Goal: Task Accomplishment & Management: Use online tool/utility

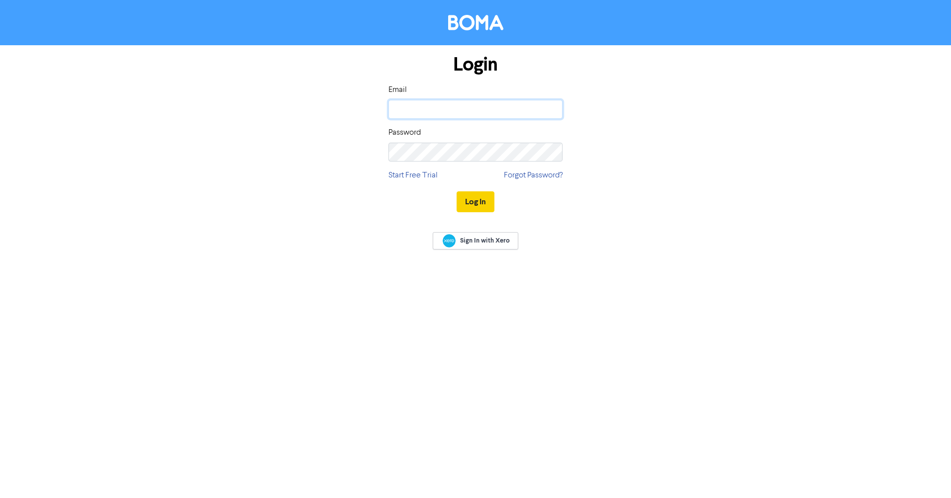
type input "[EMAIL_ADDRESS][DOMAIN_NAME]"
click at [479, 204] on button "Log In" at bounding box center [475, 201] width 38 height 21
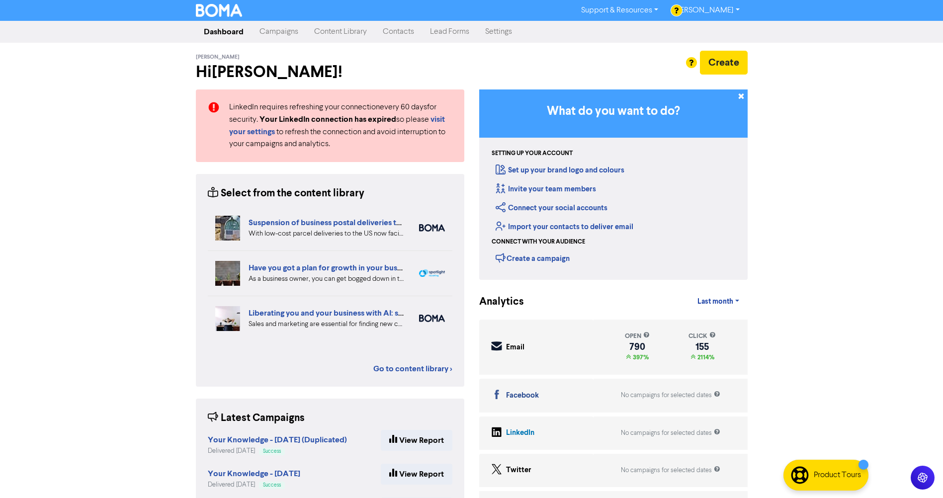
click at [396, 31] on link "Contacts" at bounding box center [398, 32] width 47 height 20
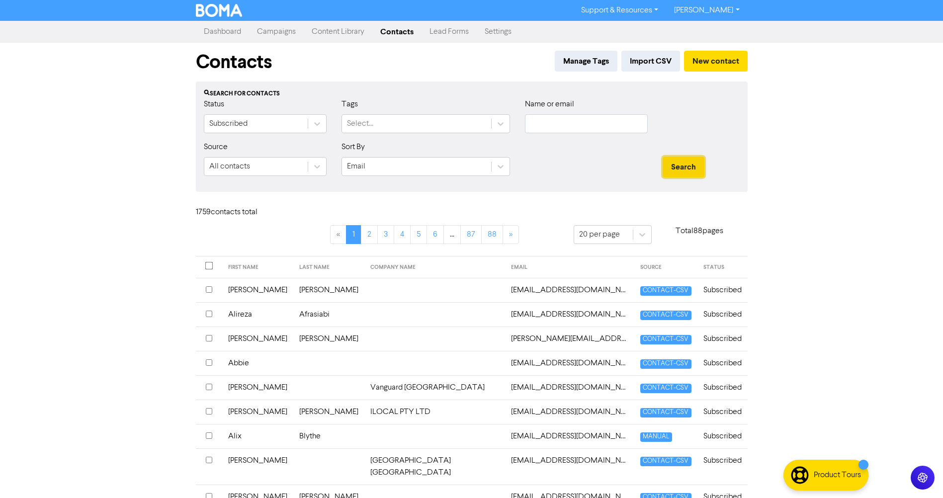
click at [687, 170] on button "Search" at bounding box center [684, 167] width 42 height 21
click at [563, 121] on input "text" at bounding box center [586, 123] width 123 height 19
click at [663, 157] on button "Search" at bounding box center [684, 167] width 42 height 21
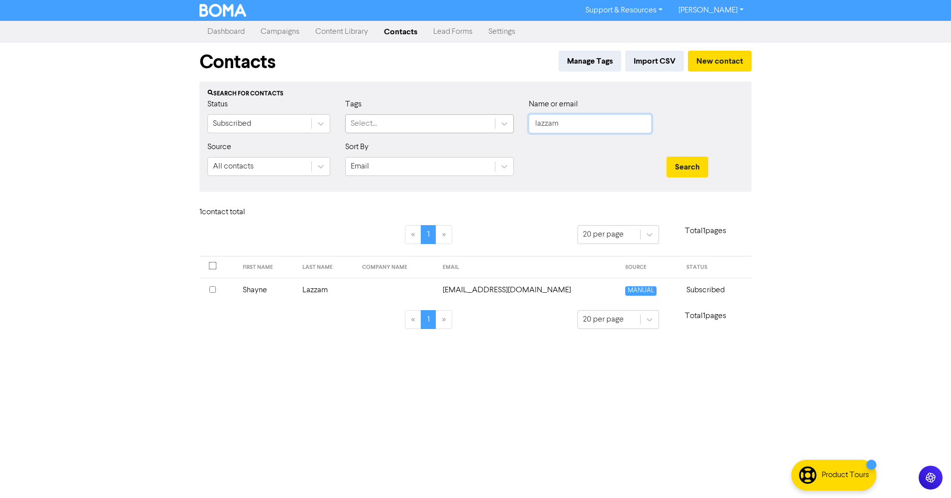
drag, startPoint x: 571, startPoint y: 130, endPoint x: 491, endPoint y: 127, distance: 80.1
click at [491, 127] on div "Status Subscribed Tags Select... Name or email lazzam" at bounding box center [475, 119] width 551 height 43
type input "[PERSON_NAME]"
click at [666, 157] on button "Search" at bounding box center [687, 167] width 42 height 21
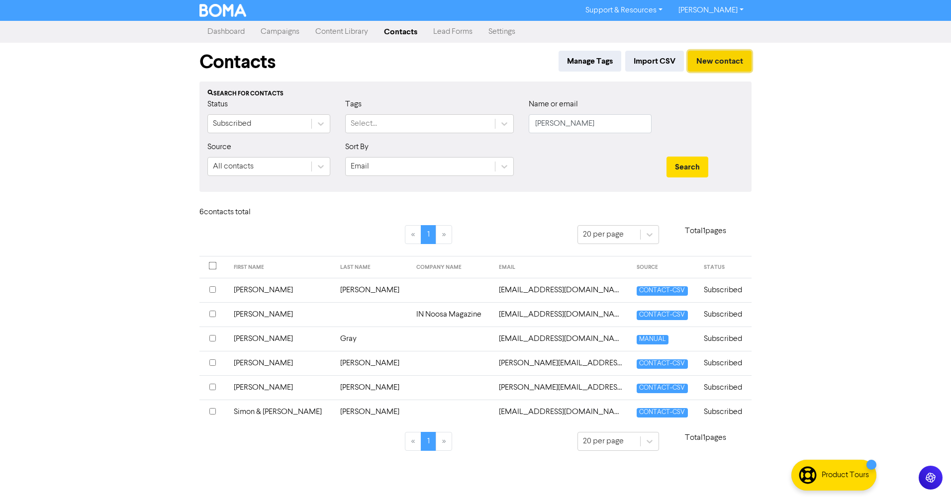
click at [704, 58] on button "New contact" at bounding box center [720, 61] width 64 height 21
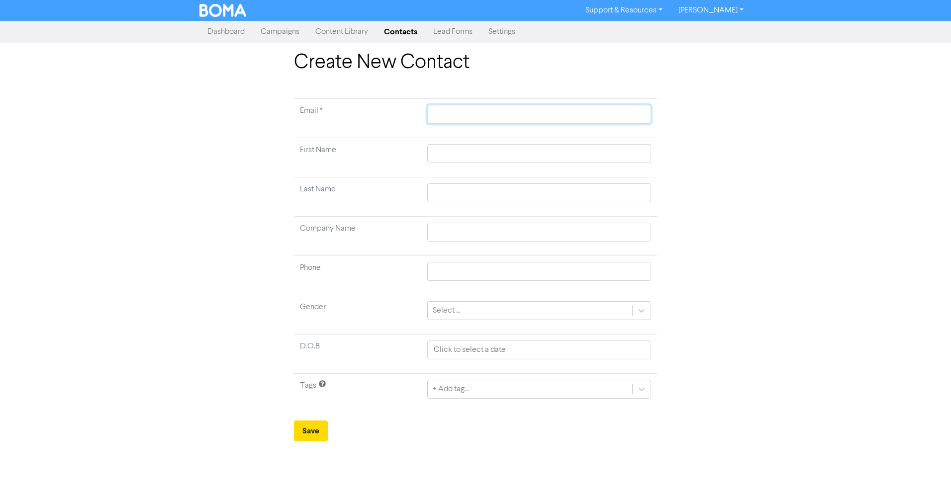
click at [440, 114] on input "text" at bounding box center [539, 114] width 224 height 19
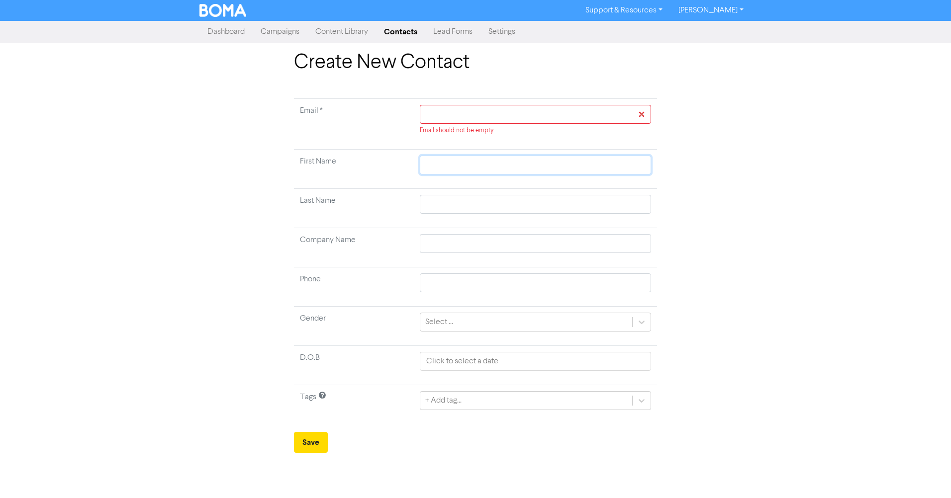
drag, startPoint x: 438, startPoint y: 166, endPoint x: 449, endPoint y: 169, distance: 10.9
click at [438, 166] on input "text" at bounding box center [535, 165] width 231 height 19
type input "d"
type input "dE"
type input "dEB"
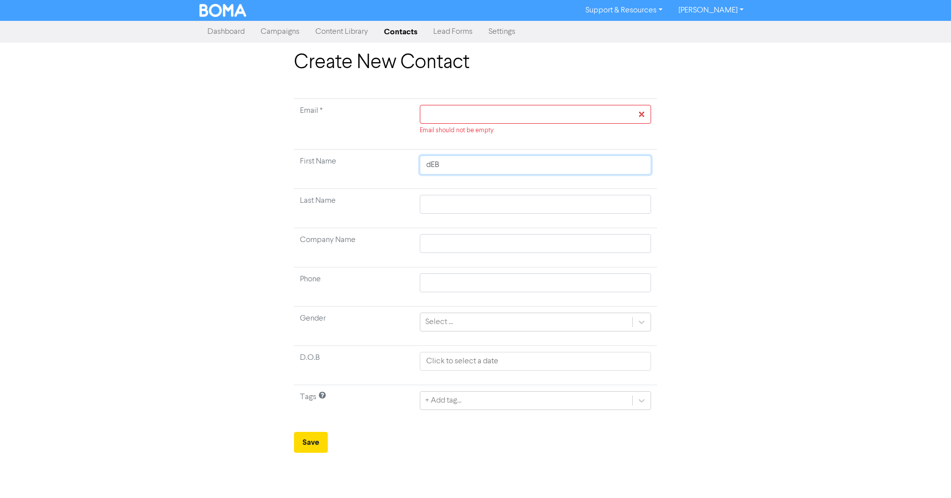
type input "dEBO"
type input "[PERSON_NAME]"
type input "dEBO"
type input "dEB"
type input "dE"
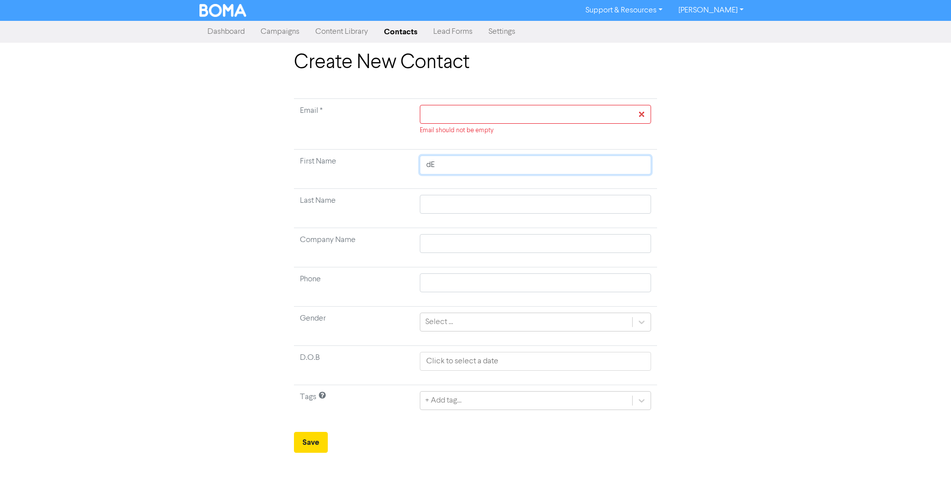
type input "d"
type input "D"
type input "De"
type input "Deb"
type input "Debo"
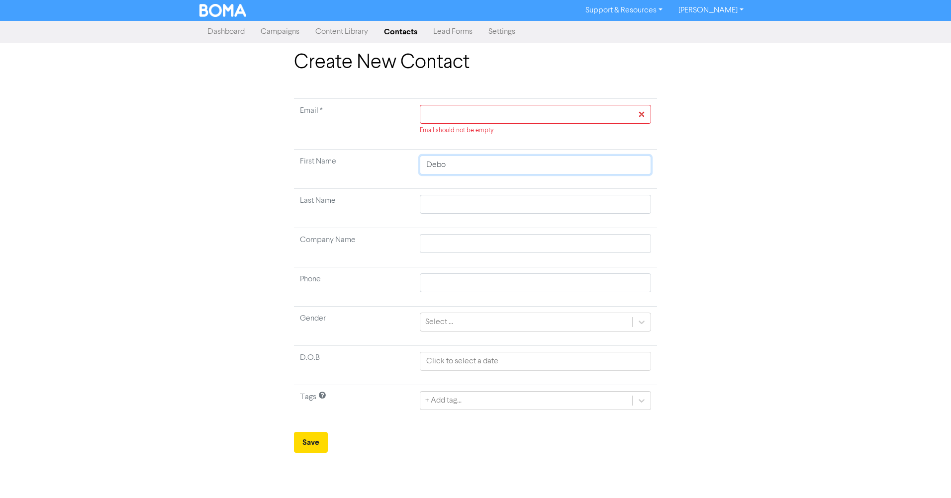
type input "[PERSON_NAME]"
type input "J"
type input "Je"
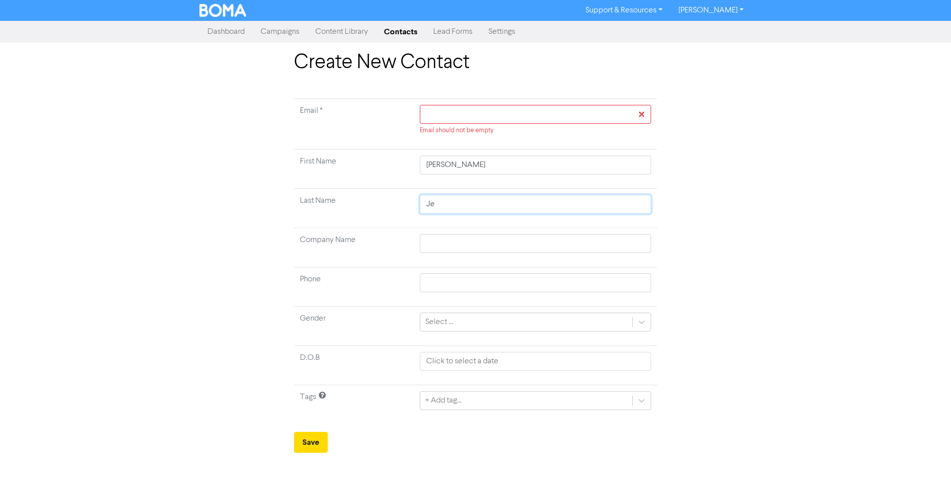
type input "Jer"
type input "Jero"
type input "[PERSON_NAME]"
type input "Jeronim"
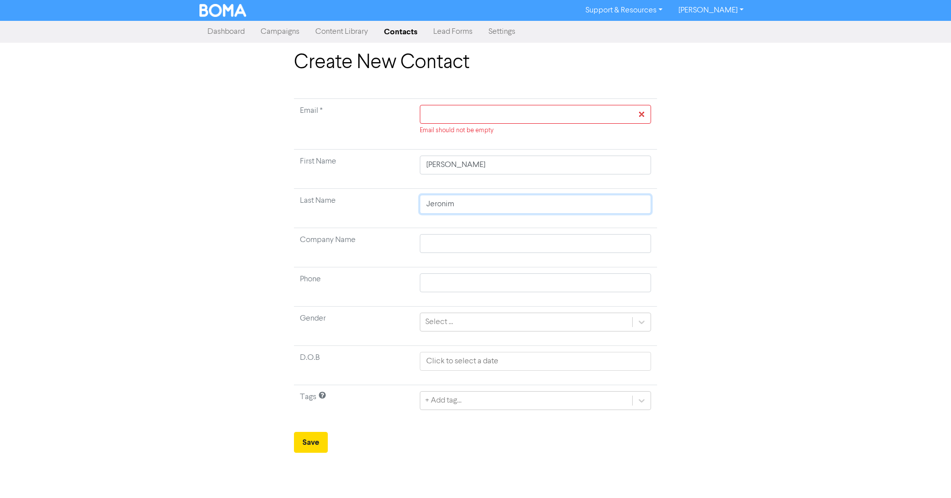
type input "[PERSON_NAME]"
click at [461, 322] on div "Select ..." at bounding box center [526, 322] width 212 height 18
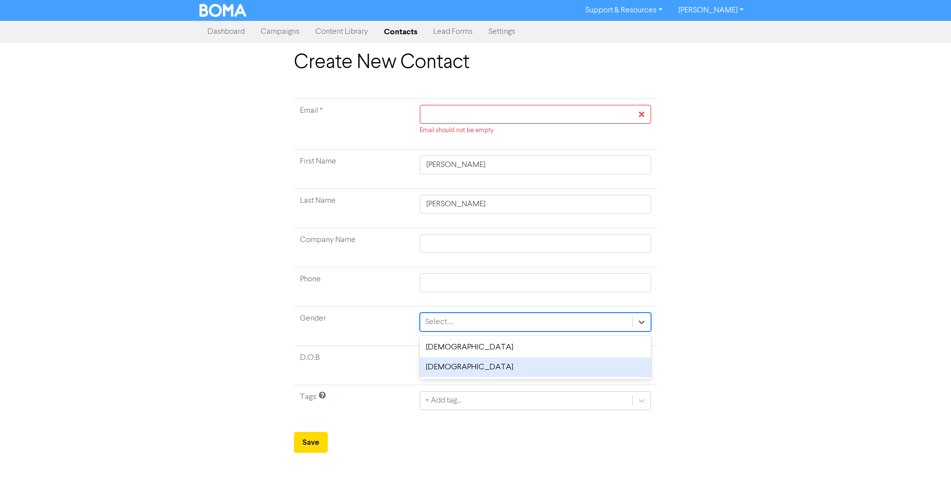
click at [440, 369] on div "[DEMOGRAPHIC_DATA]" at bounding box center [535, 368] width 231 height 20
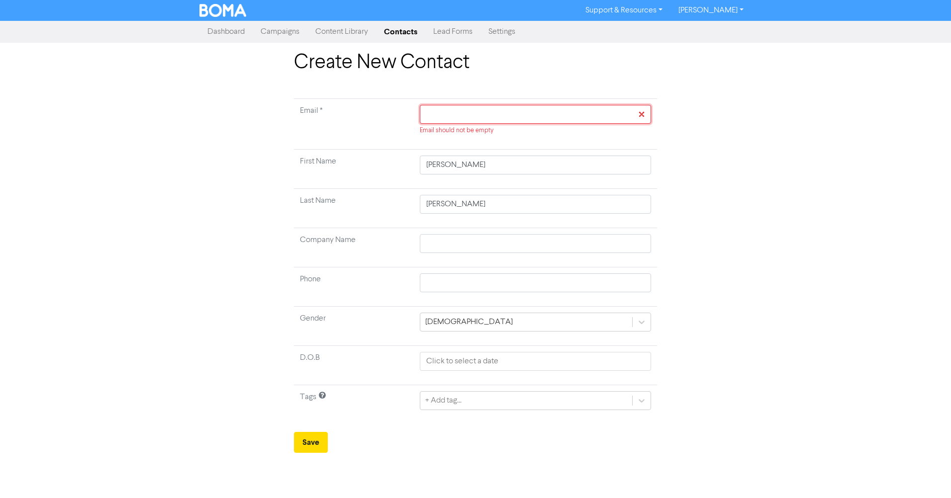
click at [477, 116] on input "text" at bounding box center [535, 114] width 231 height 19
click at [531, 114] on input "text" at bounding box center [535, 114] width 231 height 19
type input "d"
type input "de"
type input "dem"
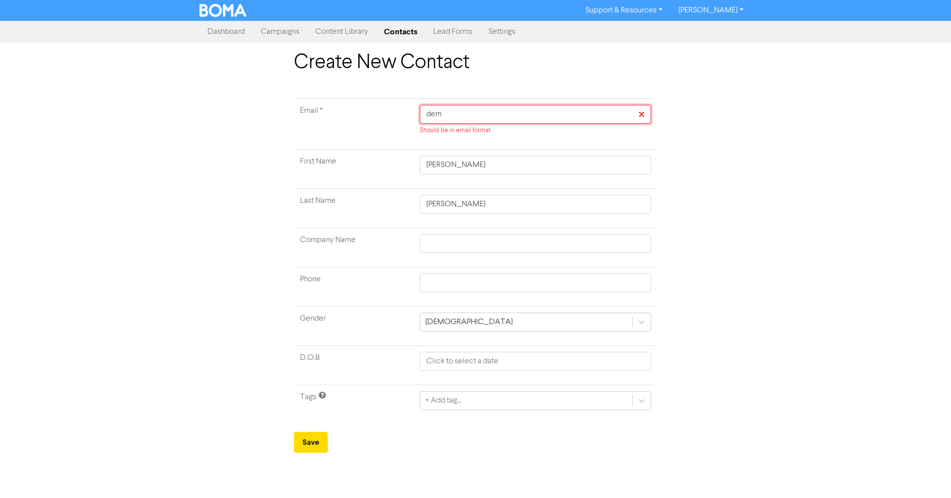
type input "deme"
type input "demej"
type input "demeje"
type input "demeje@"
type input "demeje@g"
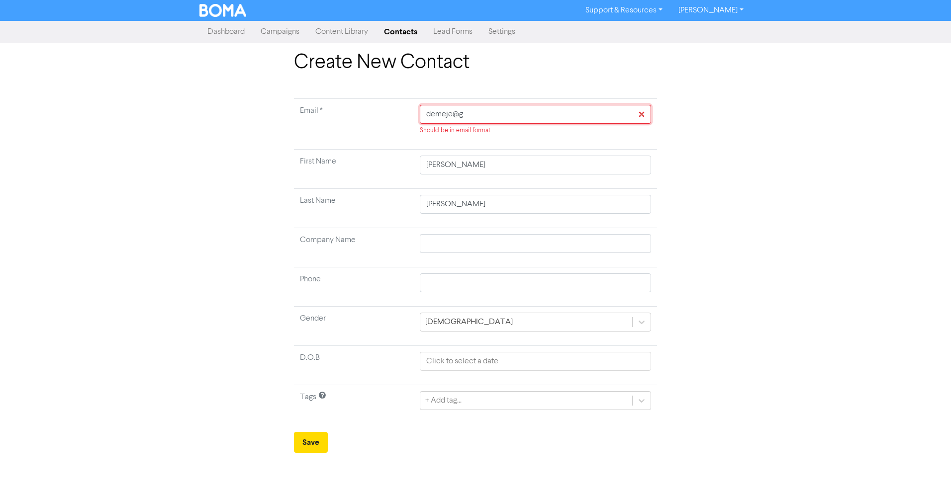
type input "demeje@gm"
type input "demeje@gma"
type input "demeje@gmai"
type input "[EMAIL_ADDRESS]"
type input "[EMAIL_ADDRESS]."
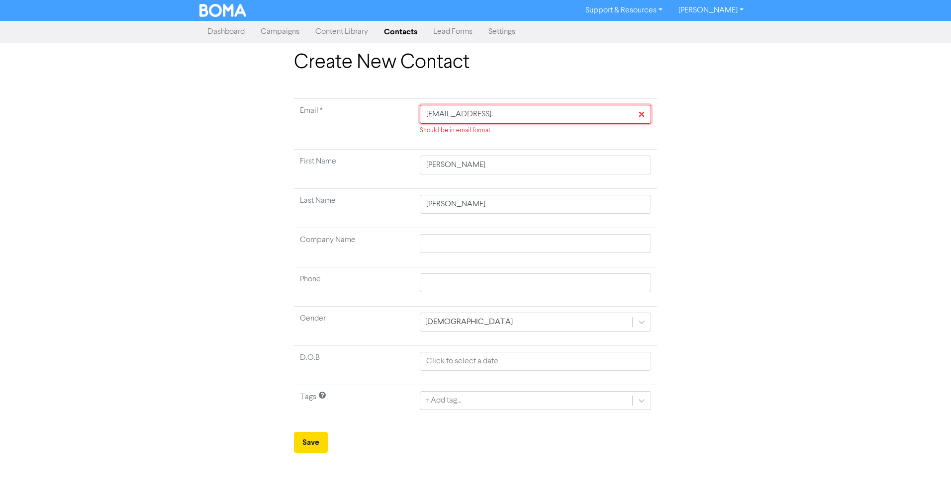
type input "demeje@gmail.c"
type input "[EMAIL_ADDRESS][DOMAIN_NAME]"
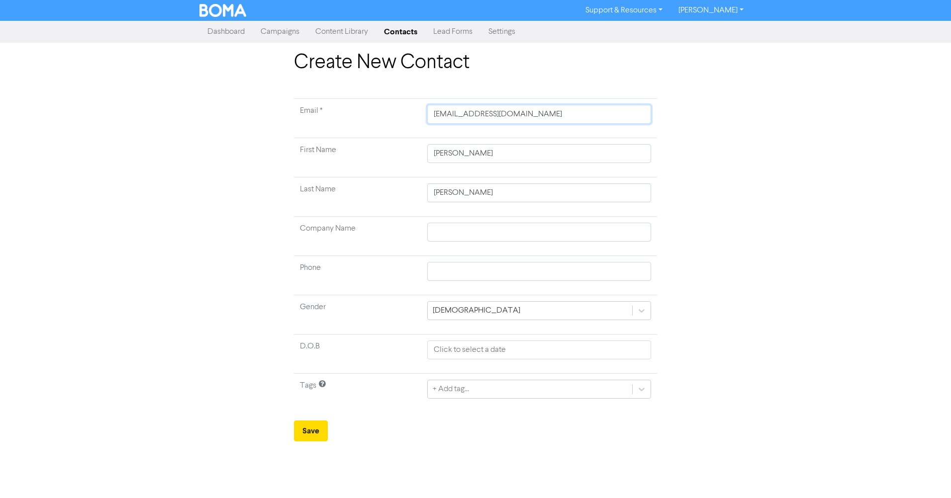
type input "[EMAIL_ADDRESS][DOMAIN_NAME]"
click at [315, 432] on button "Save" at bounding box center [311, 431] width 34 height 21
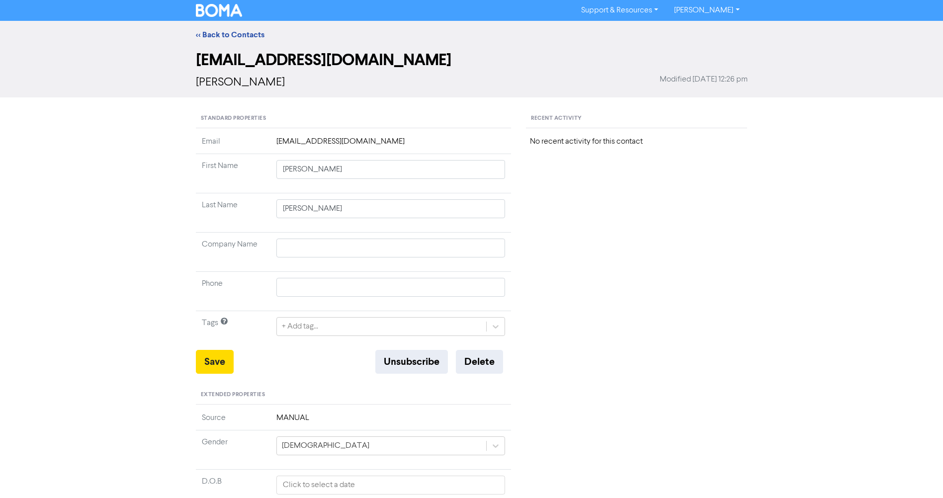
click at [695, 7] on link "[PERSON_NAME]" at bounding box center [706, 10] width 81 height 16
click at [220, 33] on link "<< Back to Contacts" at bounding box center [230, 35] width 69 height 10
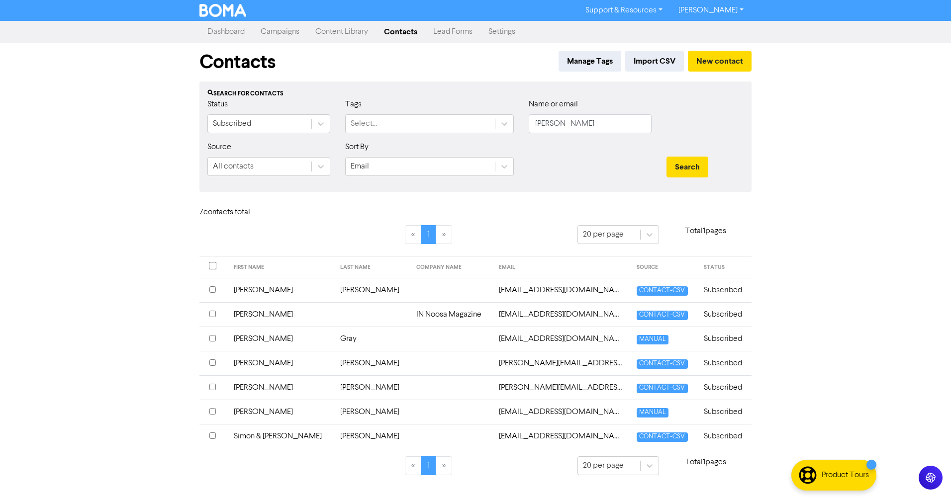
click at [279, 33] on link "Campaigns" at bounding box center [280, 32] width 55 height 20
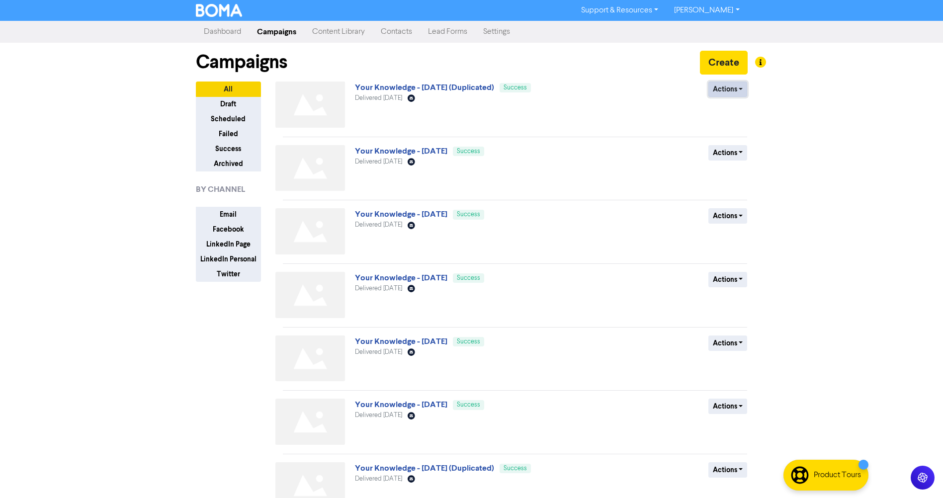
click at [728, 93] on button "Actions" at bounding box center [728, 89] width 39 height 15
click at [409, 114] on div "Your Knowledge - [DATE] (Duplicated) Success Delivered [DATE] Email Created wit…" at bounding box center [475, 107] width 240 height 50
click at [527, 90] on span "Success" at bounding box center [515, 88] width 23 height 6
click at [723, 154] on button "Actions" at bounding box center [728, 152] width 39 height 15
click at [726, 176] on button "Duplicate" at bounding box center [748, 174] width 79 height 16
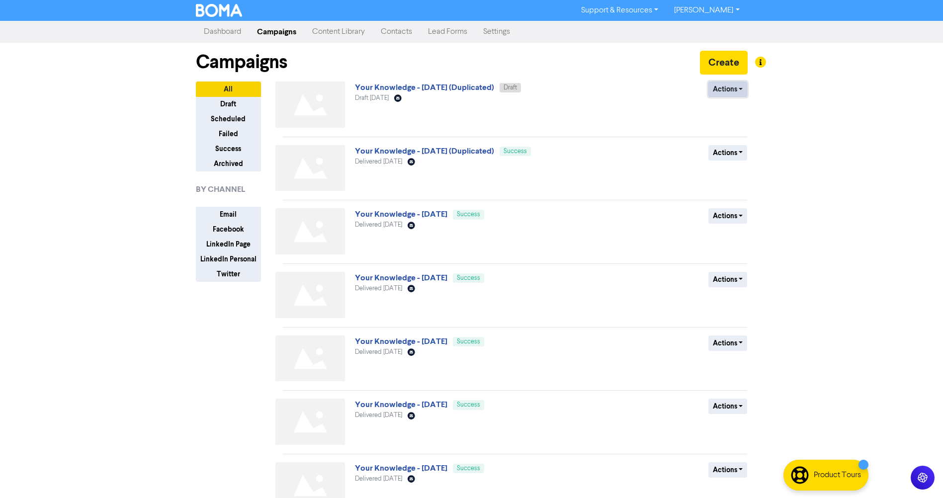
click at [719, 91] on button "Actions" at bounding box center [728, 89] width 39 height 15
click at [729, 141] on button "Rename" at bounding box center [748, 142] width 79 height 16
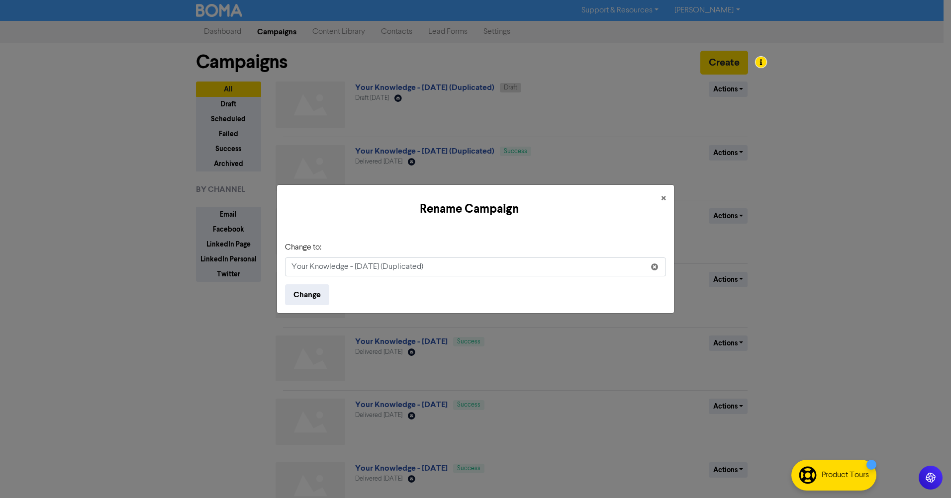
click at [374, 271] on input "Your Knowledge - [DATE] (Duplicated)" at bounding box center [475, 267] width 381 height 19
click at [372, 271] on input "Your Knowledge - [DATE] (Duplicated)" at bounding box center [475, 267] width 381 height 19
drag, startPoint x: 459, startPoint y: 265, endPoint x: 417, endPoint y: 264, distance: 42.3
click at [417, 264] on input "Your Knowledge - [DATE] (Duplicated)" at bounding box center [475, 267] width 381 height 19
type input "Your Knowledge - [DATE]"
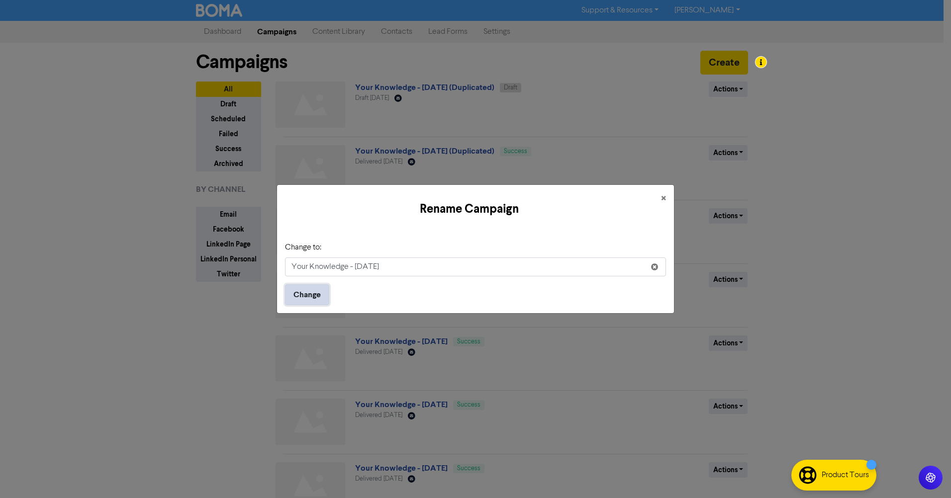
click at [313, 295] on button "Change" at bounding box center [307, 294] width 44 height 21
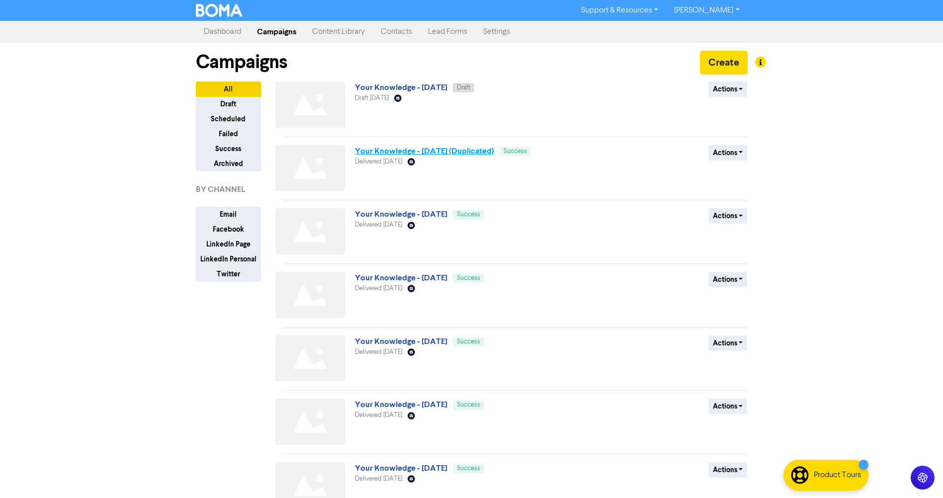
click at [449, 152] on link "Your Knowledge - [DATE] (Duplicated)" at bounding box center [424, 151] width 139 height 10
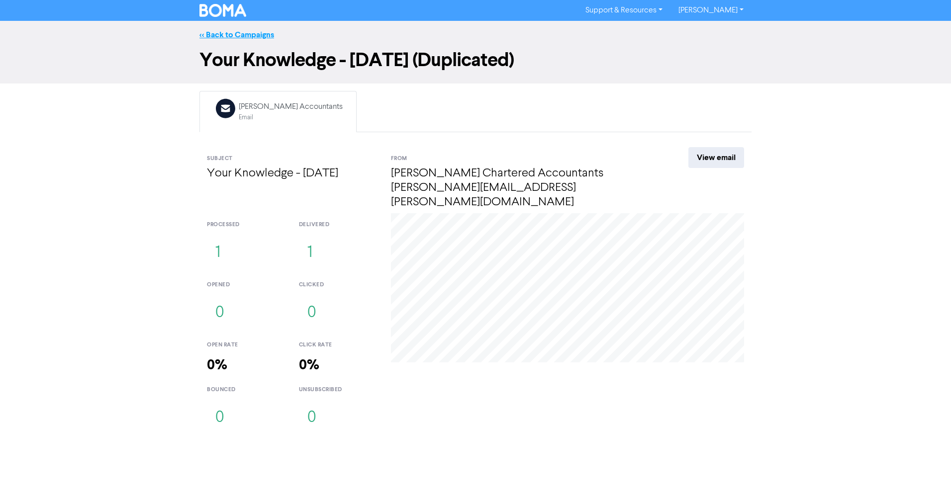
click at [246, 35] on link "<< Back to Campaigns" at bounding box center [236, 35] width 75 height 10
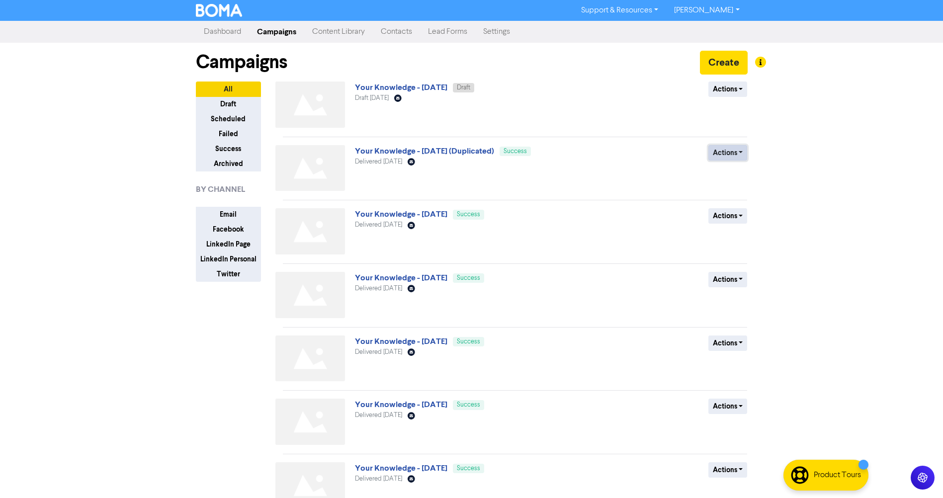
click at [721, 150] on button "Actions" at bounding box center [728, 152] width 39 height 15
click at [570, 187] on div "Your Knowledge - [DATE] (Duplicated) Success Delivered [DATE] Email Created wit…" at bounding box center [475, 170] width 240 height 50
click at [725, 157] on button "Actions" at bounding box center [728, 152] width 39 height 15
click at [655, 165] on div "Actions Duplicate Archive" at bounding box center [675, 170] width 160 height 50
click at [448, 88] on link "Your Knowledge - [DATE]" at bounding box center [401, 88] width 92 height 10
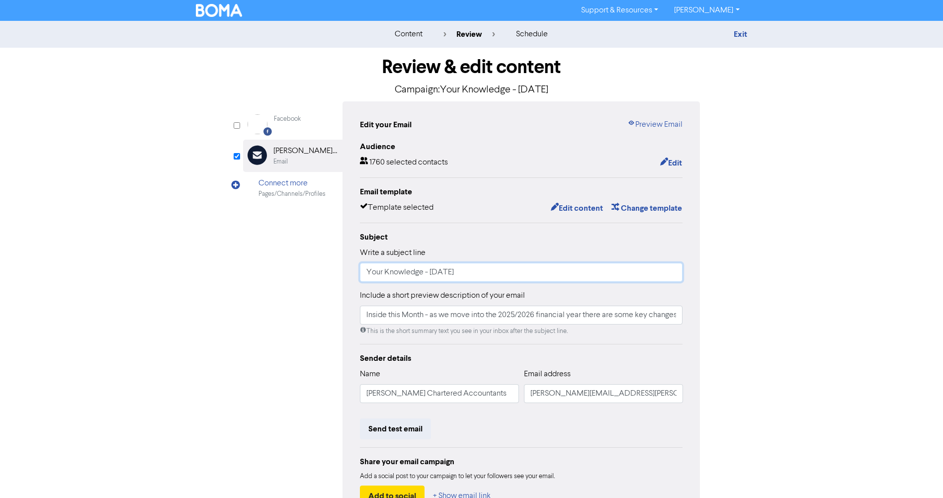
click at [442, 275] on input "Your Knowledge - [DATE]" at bounding box center [521, 272] width 323 height 19
type input "Your Knowledge - [DATE]"
drag, startPoint x: 674, startPoint y: 322, endPoint x: 434, endPoint y: 319, distance: 240.2
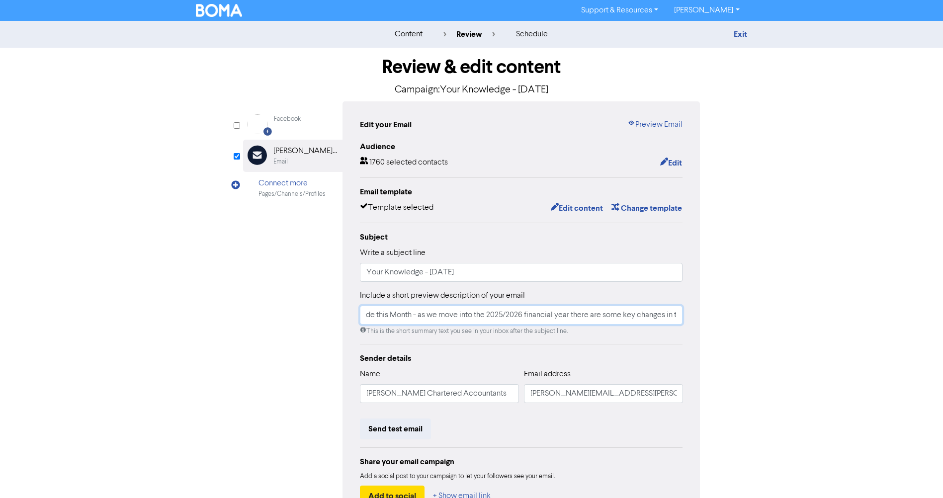
click at [434, 319] on input "Inside this Month - as we move into the 2025/2026 financial year there are some…" at bounding box center [521, 315] width 323 height 19
drag, startPoint x: 661, startPoint y: 317, endPoint x: 432, endPoint y: 324, distance: 229.3
click at [432, 324] on input "Inside this Month - as ws in tax, superannuation and compliance that are set to…" at bounding box center [521, 315] width 323 height 19
drag, startPoint x: 605, startPoint y: 324, endPoint x: 442, endPoint y: 328, distance: 162.7
click at [442, 328] on div "Include a short preview description of your email Inside this Month - as wrange…" at bounding box center [521, 313] width 323 height 46
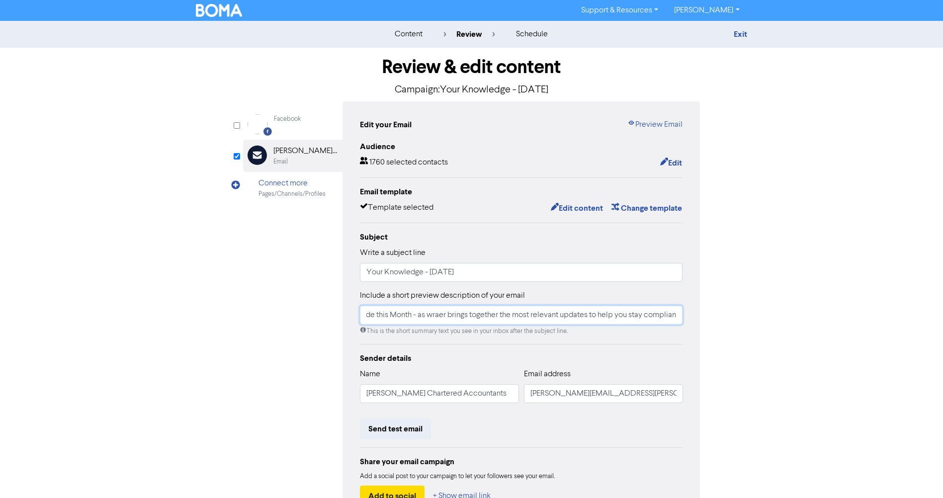
drag, startPoint x: 597, startPoint y: 327, endPoint x: 436, endPoint y: 326, distance: 160.6
click at [436, 325] on input "Inside this Month - as wraer brings together the most relevant updates to help …" at bounding box center [521, 315] width 323 height 19
drag, startPoint x: 618, startPoint y: 327, endPoint x: 430, endPoint y: 327, distance: 187.5
click at [430, 327] on div "Include a short preview description of your email Inside this Month - as wrplia…" at bounding box center [521, 313] width 323 height 46
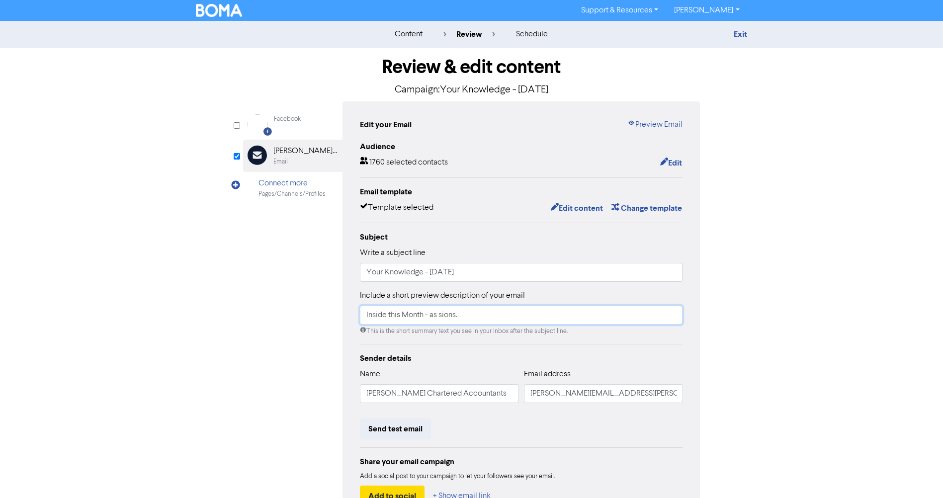
click at [481, 315] on input "Inside this Month - as sions." at bounding box center [521, 315] width 323 height 19
click at [494, 274] on input "Your Knowledge - [DATE]" at bounding box center [521, 272] width 323 height 19
drag, startPoint x: 456, startPoint y: 317, endPoint x: 451, endPoint y: 324, distance: 9.0
click at [452, 323] on input "Inside this Month -" at bounding box center [521, 315] width 323 height 19
paste input ". Standouts include the RBA’s interest rate cuts, the release of the Productivi…"
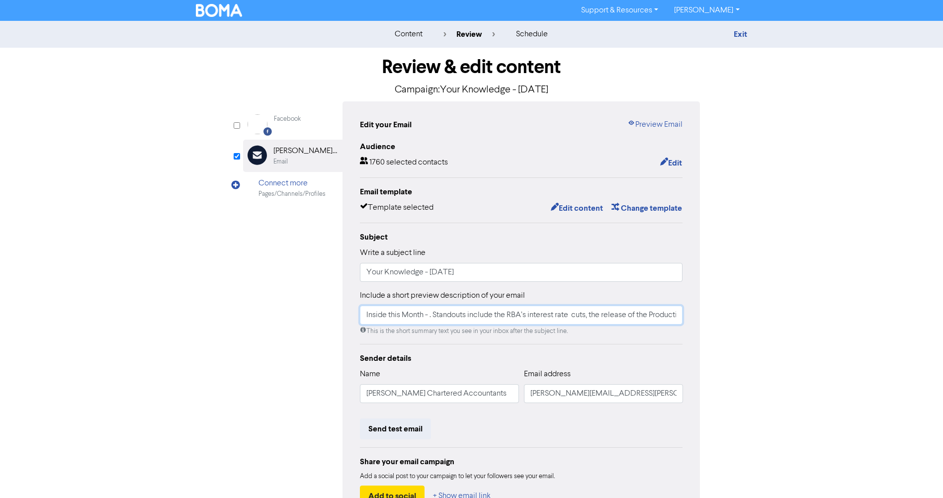
scroll to position [0, 786]
click at [439, 318] on input "Inside this Month - . Standouts include the RBA’s interest rate cuts, the relea…" at bounding box center [521, 315] width 323 height 19
drag, startPoint x: 389, startPoint y: 317, endPoint x: 394, endPoint y: 326, distance: 10.5
click at [392, 324] on input "Inside this Month - . Standouts include the RBA’s interest rate cuts, the relea…" at bounding box center [521, 315] width 323 height 19
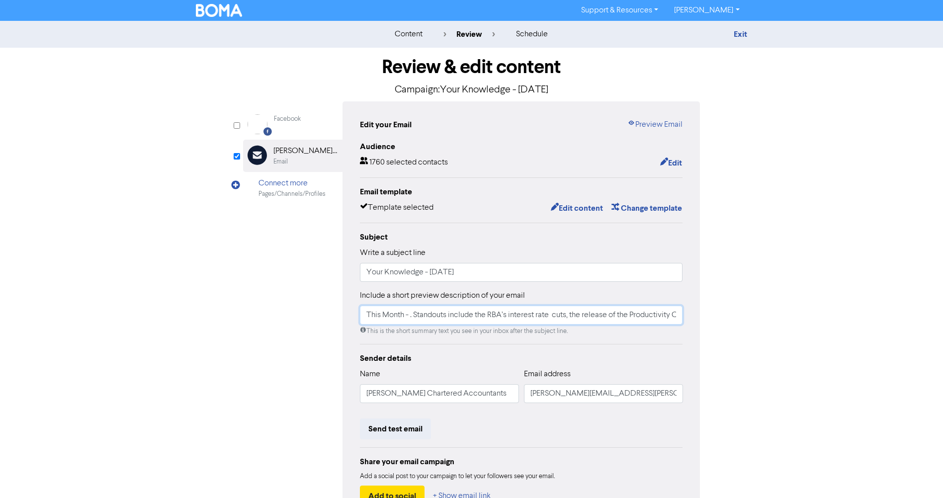
drag, startPoint x: 419, startPoint y: 316, endPoint x: 417, endPoint y: 334, distance: 18.0
click at [419, 318] on input "This Month - . Standouts include the RBA’s interest rate cuts, the release of t…" at bounding box center [521, 315] width 323 height 19
click at [572, 323] on input "This Month's standouts include the RBA’s interest rate cuts, the release of the…" at bounding box center [521, 315] width 323 height 19
click at [577, 321] on input "This Month's standouts include the RBA’s interest rate cuts, the release of the…" at bounding box center [521, 315] width 323 height 19
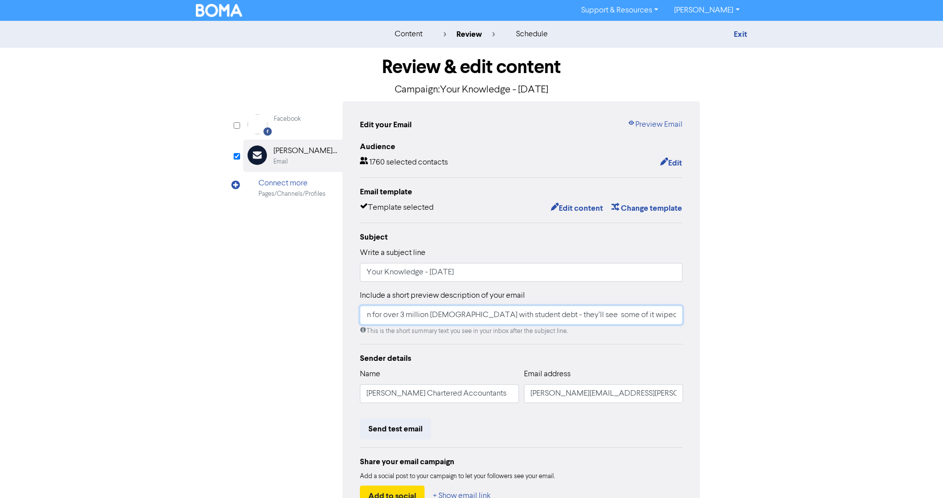
scroll to position [0, 657]
drag, startPoint x: 581, startPoint y: 313, endPoint x: 583, endPoint y: 319, distance: 6.5
click at [658, 319] on input "This Month's standouts include the RBA’s interest rate cuts, the release of the…" at bounding box center [521, 315] width 323 height 19
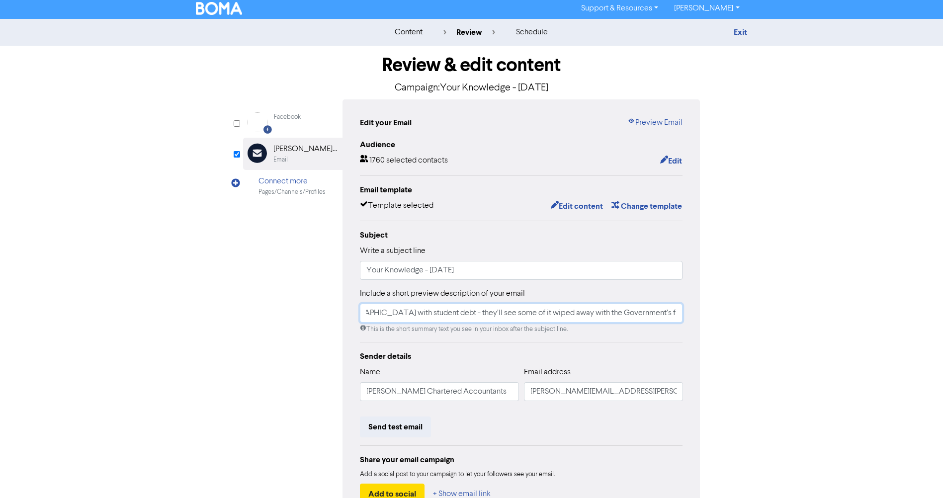
scroll to position [0, 0]
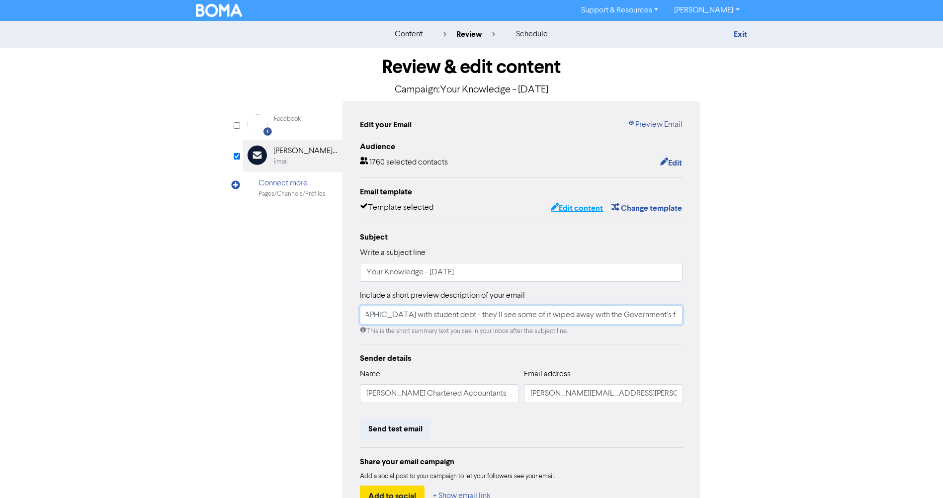
type input "This Month's standouts include the RBA’s interest rate cuts, the release of the…"
click at [568, 209] on button "Edit content" at bounding box center [576, 208] width 53 height 13
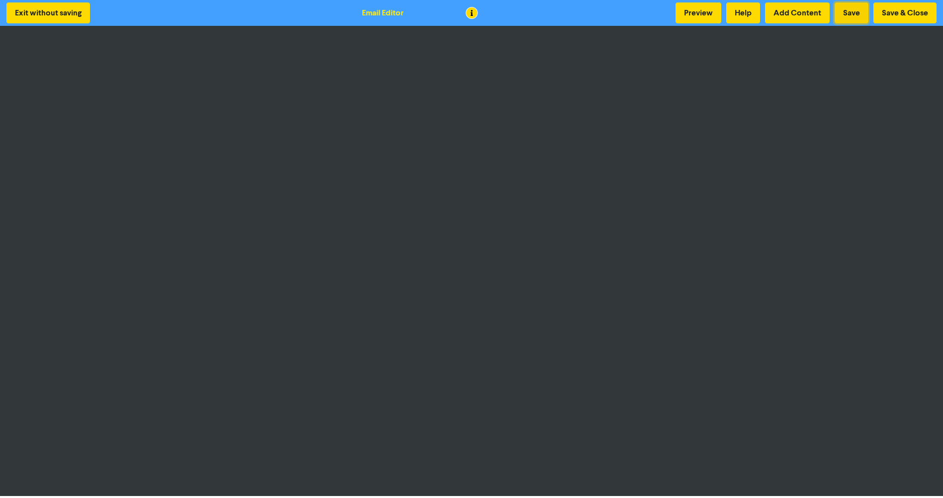
click at [848, 11] on button "Save" at bounding box center [852, 12] width 34 height 21
click at [41, 17] on button "Exit without saving" at bounding box center [48, 12] width 84 height 21
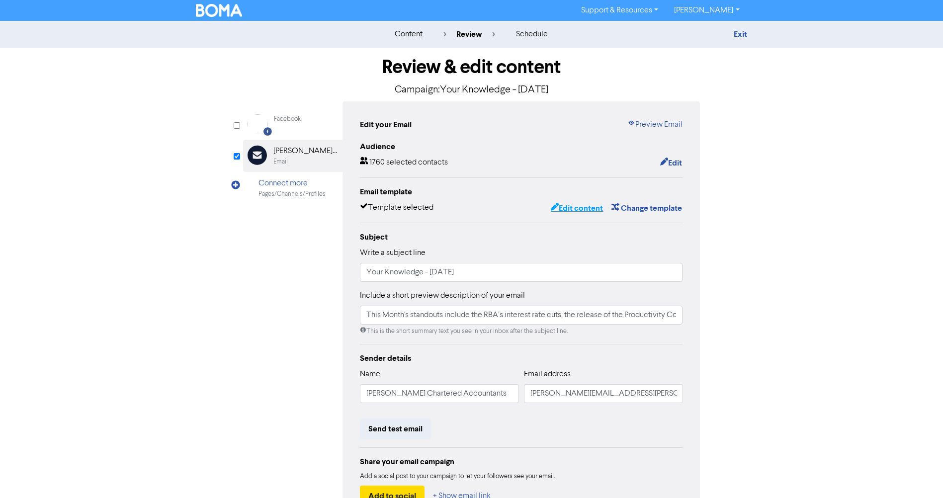
click at [579, 210] on button "Edit content" at bounding box center [576, 208] width 53 height 13
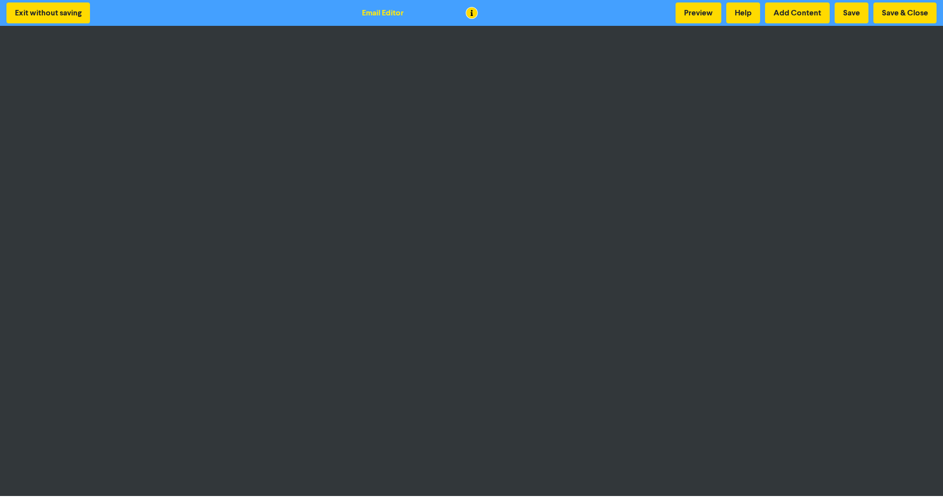
scroll to position [1, 0]
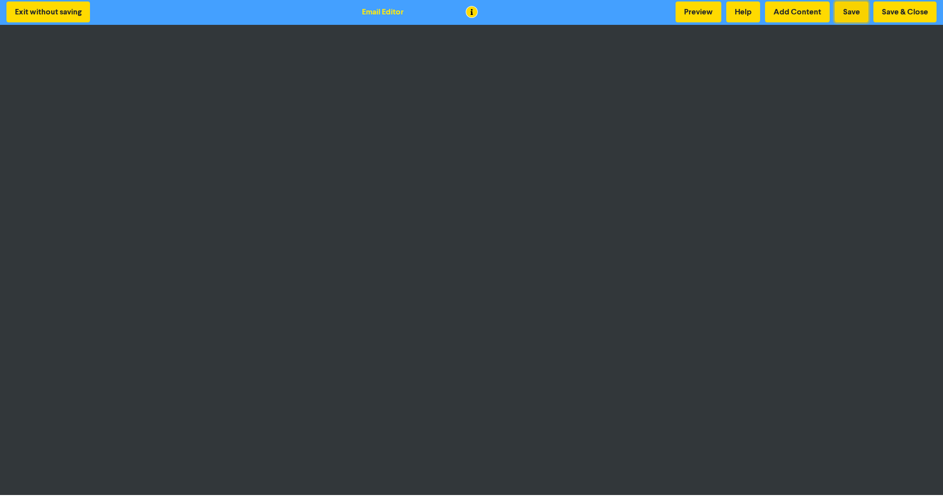
click at [855, 12] on button "Save" at bounding box center [852, 11] width 34 height 21
click at [846, 7] on button "Save" at bounding box center [852, 11] width 34 height 21
click at [845, 13] on button "Save" at bounding box center [852, 11] width 34 height 21
click at [847, 15] on button "Save" at bounding box center [852, 11] width 34 height 21
click at [855, 16] on button "Save" at bounding box center [852, 11] width 34 height 21
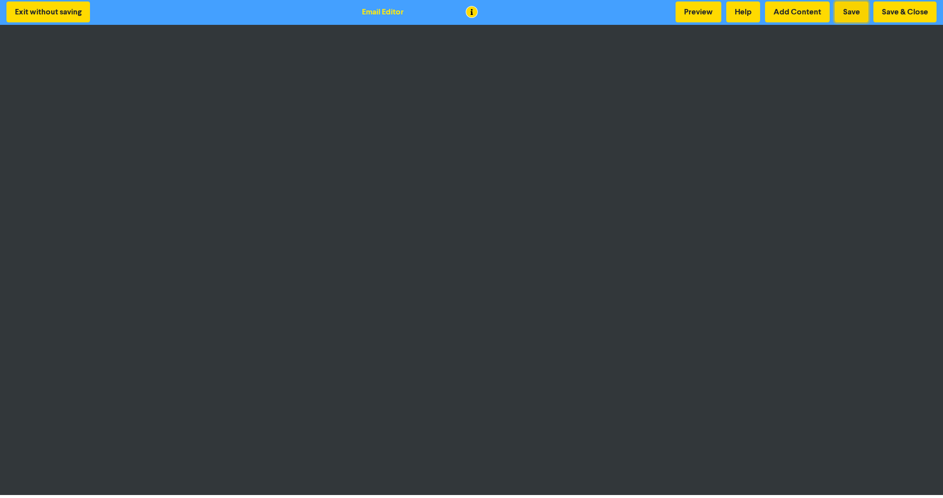
click at [851, 10] on button "Save" at bounding box center [852, 11] width 34 height 21
click at [857, 10] on button "Save" at bounding box center [852, 11] width 34 height 21
click at [851, 15] on button "Save" at bounding box center [852, 11] width 34 height 21
click at [853, 13] on button "Save" at bounding box center [852, 11] width 34 height 21
click at [857, 12] on button "Save" at bounding box center [852, 11] width 34 height 21
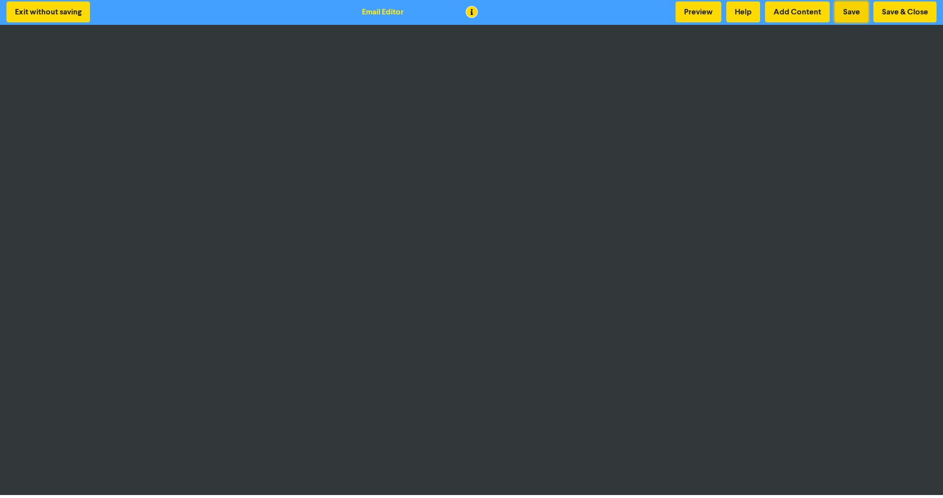
click at [854, 18] on button "Save" at bounding box center [852, 11] width 34 height 21
click at [899, 12] on button "Save & Close" at bounding box center [905, 11] width 63 height 21
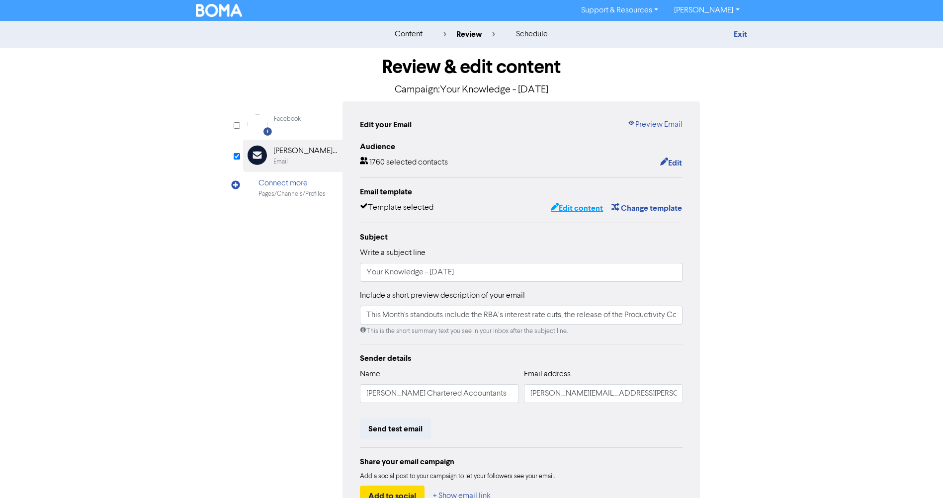
click at [591, 209] on button "Edit content" at bounding box center [576, 208] width 53 height 13
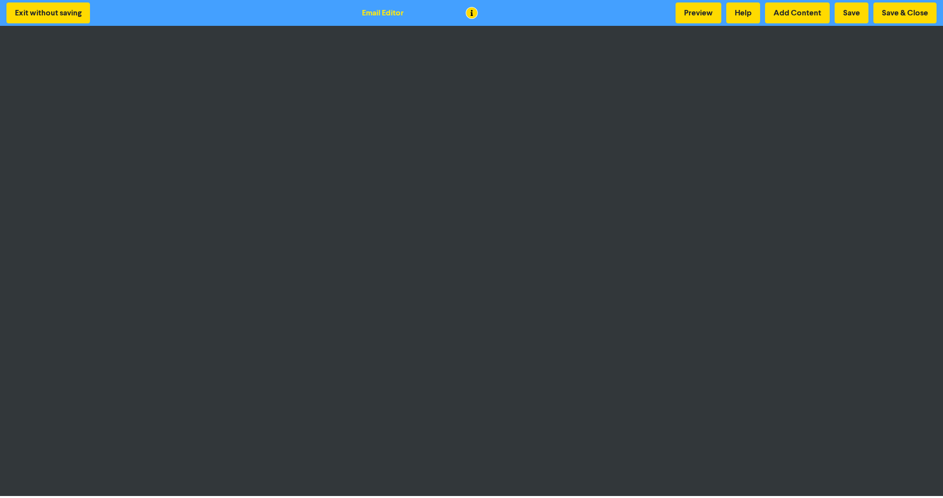
scroll to position [1, 0]
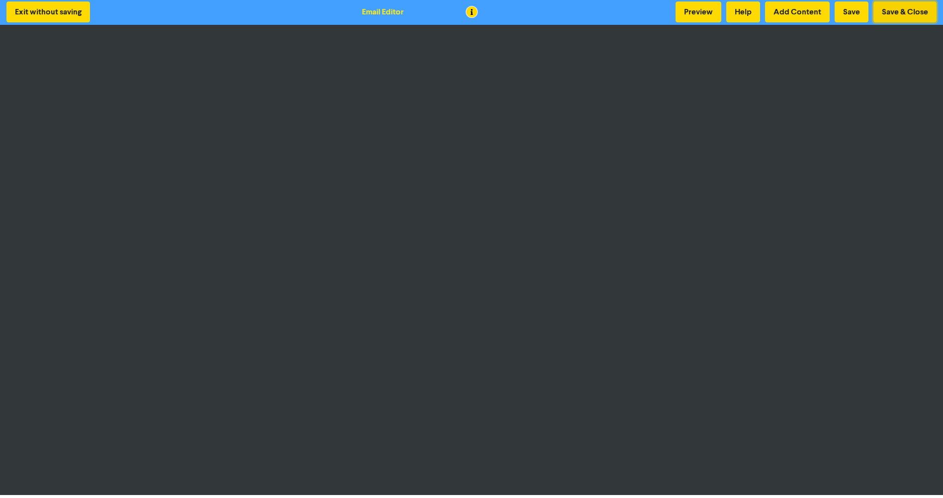
click at [910, 19] on button "Save & Close" at bounding box center [905, 11] width 63 height 21
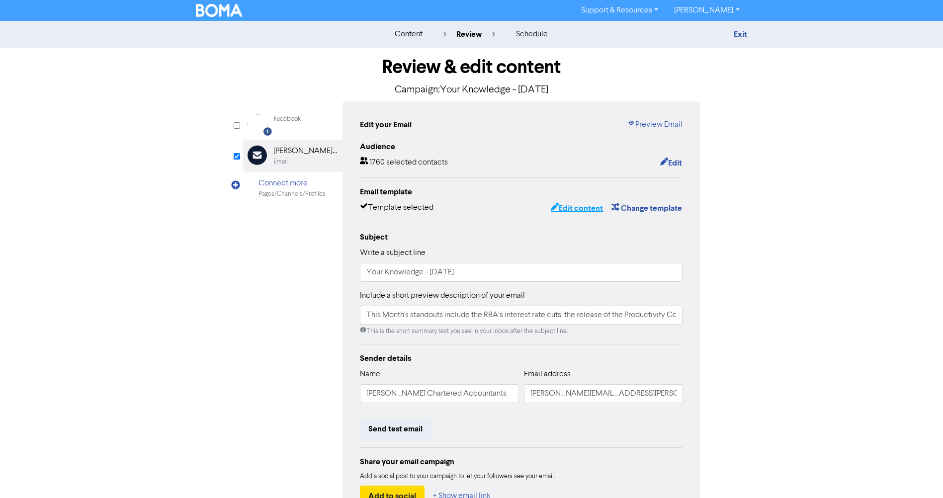
click at [580, 208] on button "Edit content" at bounding box center [576, 208] width 53 height 13
